Goal: Find specific page/section

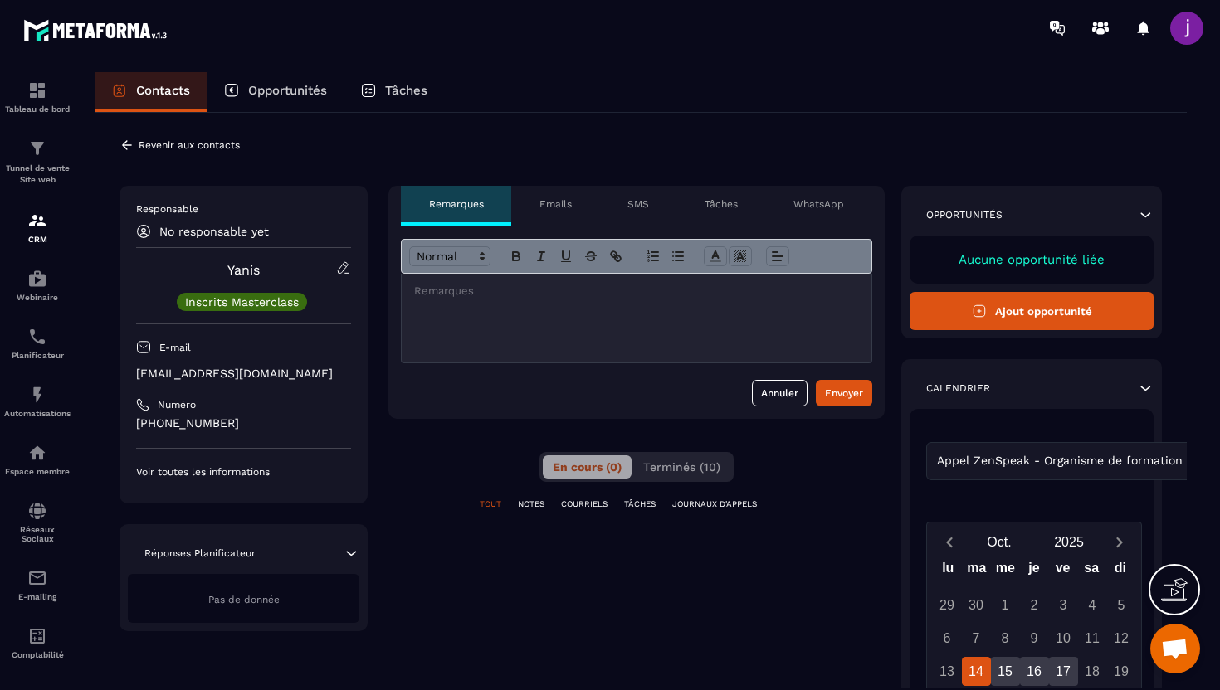
click at [484, 318] on div at bounding box center [637, 318] width 470 height 89
click at [122, 146] on icon at bounding box center [126, 145] width 15 height 15
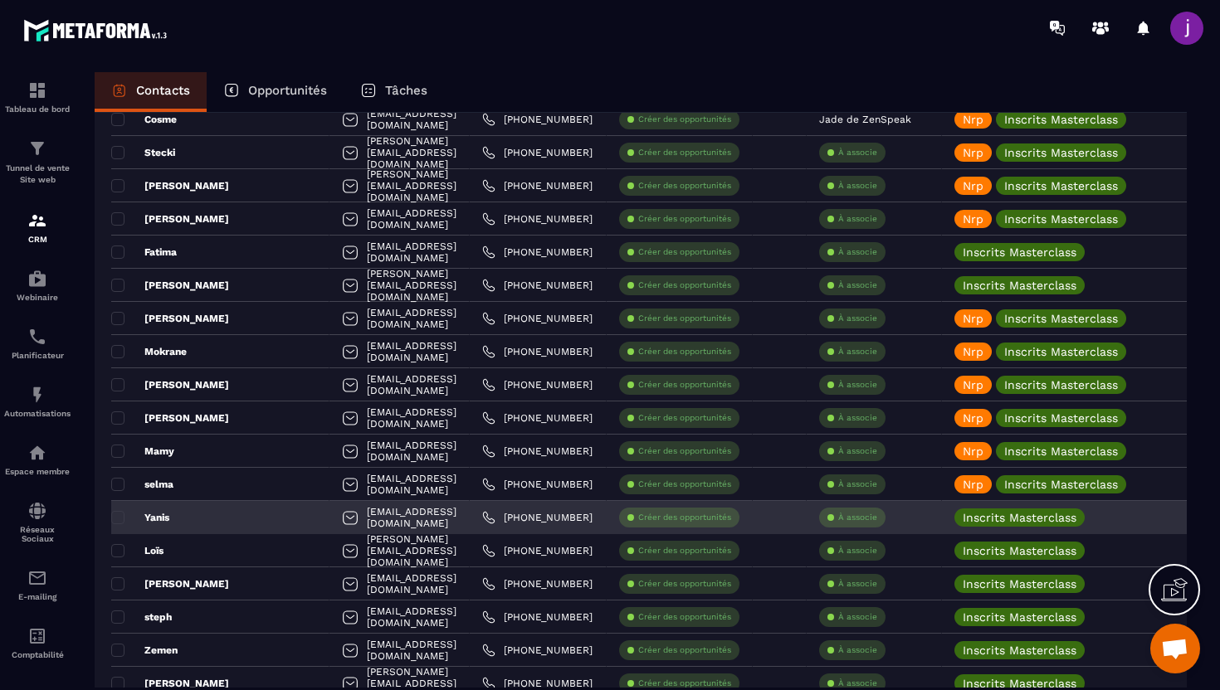
scroll to position [3007, 0]
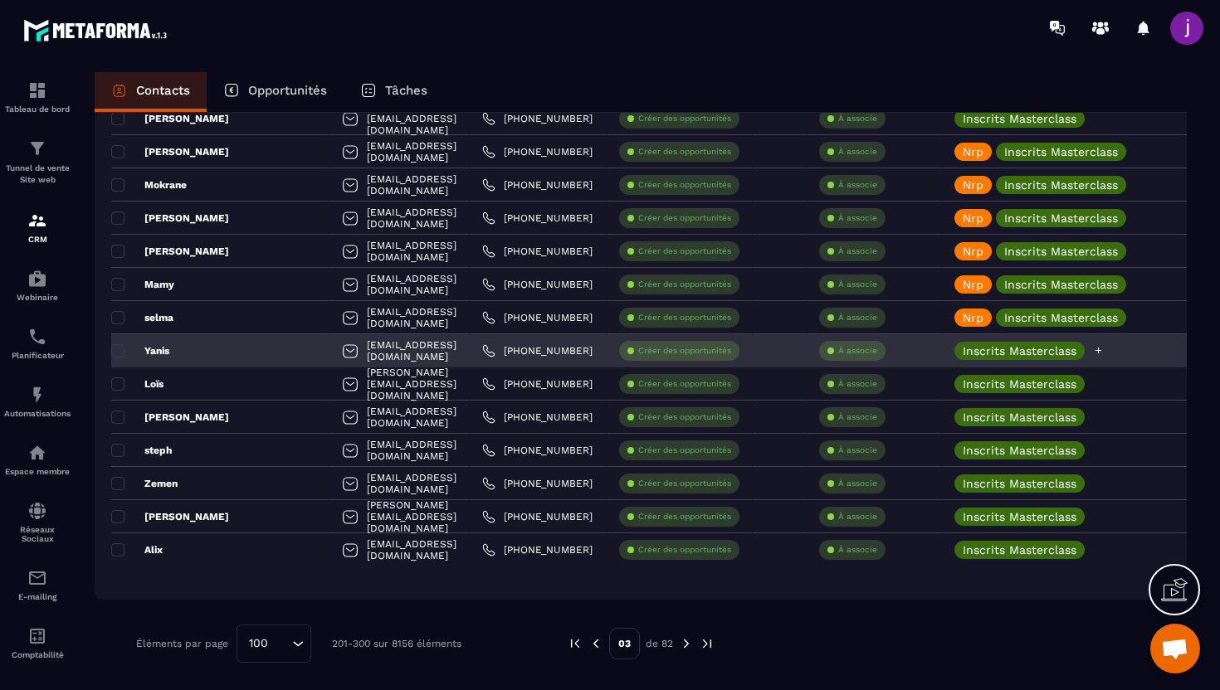
click at [1103, 351] on icon at bounding box center [1098, 350] width 11 height 11
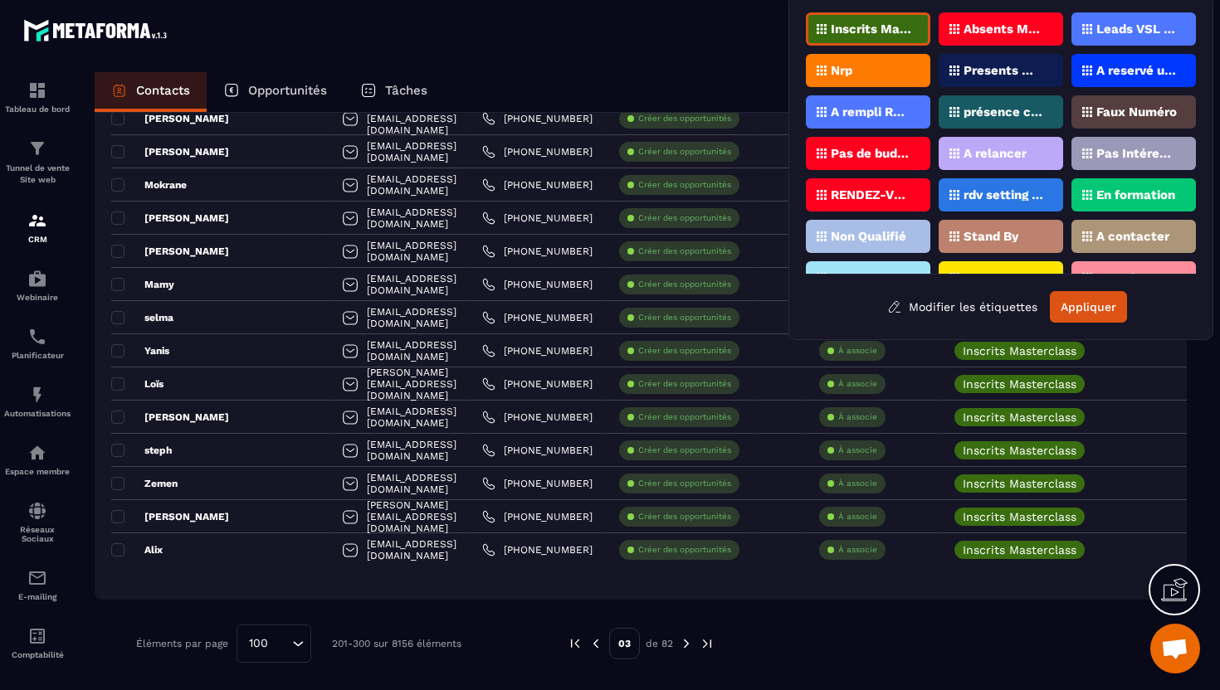
click at [865, 75] on div "Nrp" at bounding box center [868, 70] width 124 height 33
click at [1089, 298] on button "Appliquer" at bounding box center [1087, 307] width 77 height 32
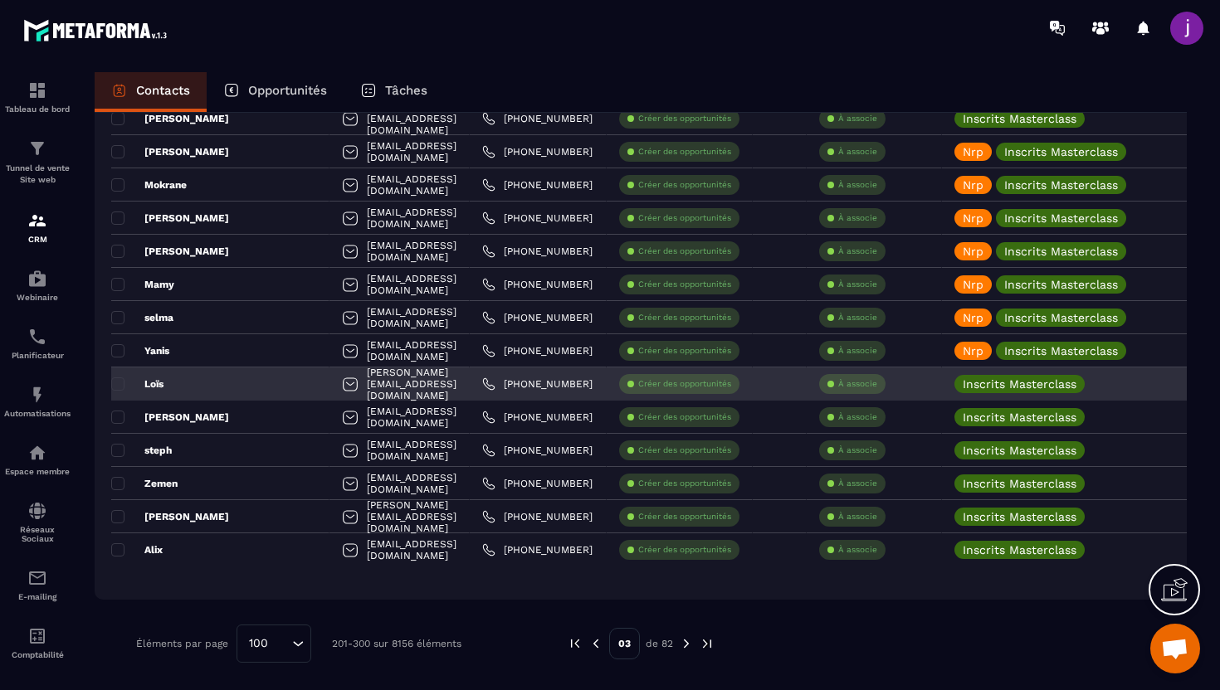
click at [248, 389] on div "Loïs" at bounding box center [220, 384] width 218 height 33
